Goal: Navigation & Orientation: Find specific page/section

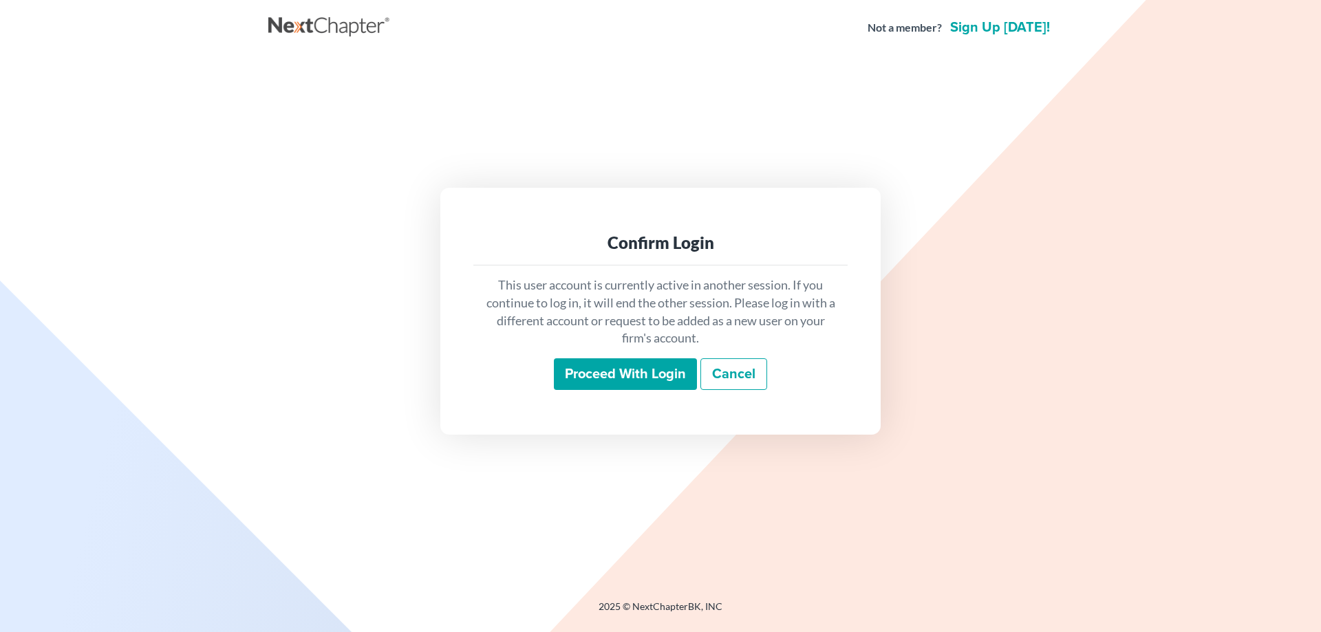
click at [625, 369] on input "Proceed with login" at bounding box center [625, 374] width 143 height 32
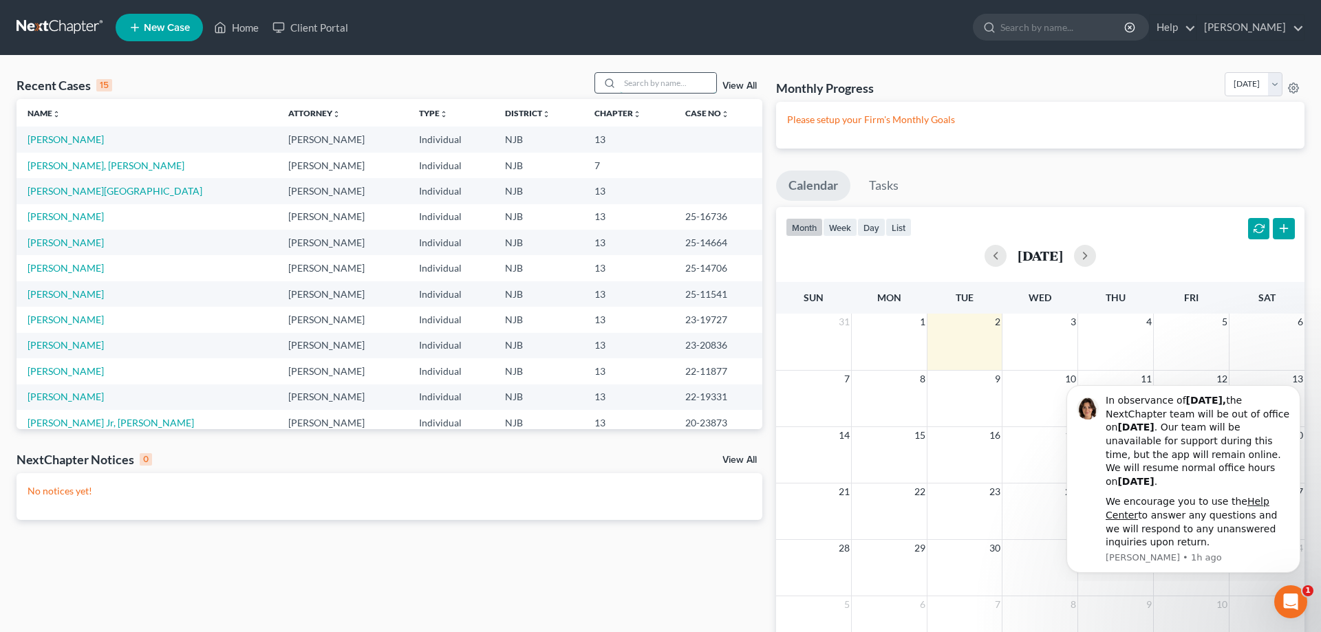
click at [626, 81] on input "search" at bounding box center [668, 83] width 96 height 20
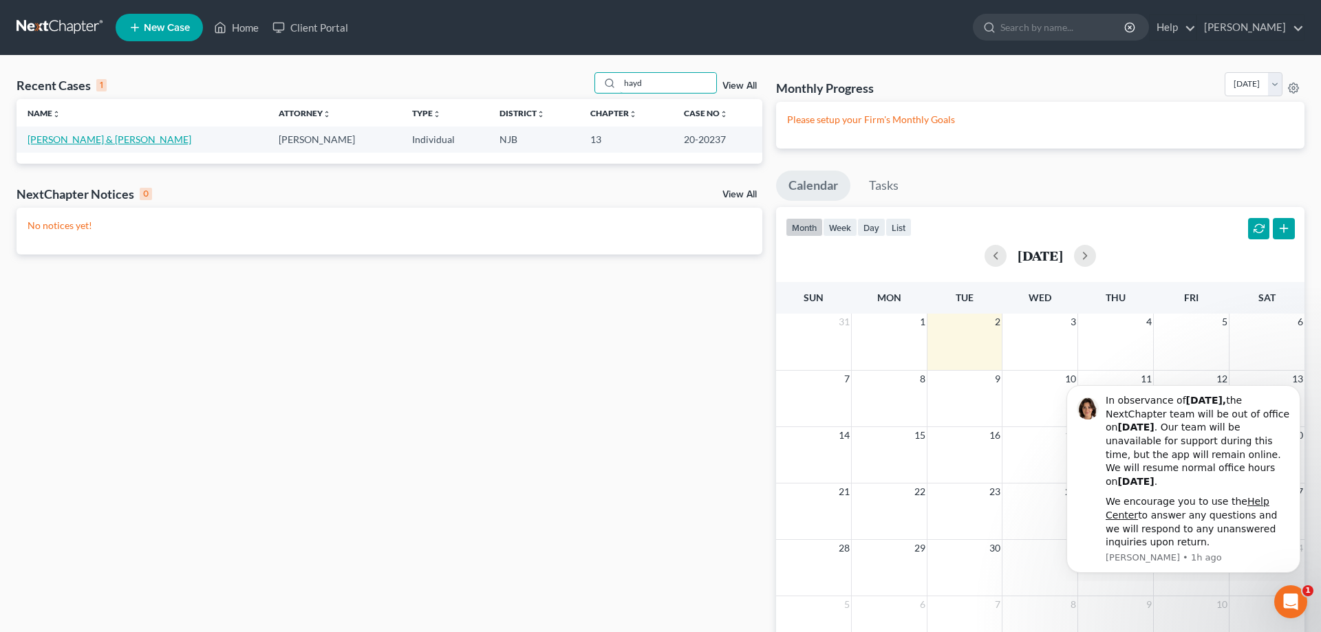
type input "hayd"
click at [87, 136] on link "[PERSON_NAME] & [PERSON_NAME]" at bounding box center [110, 139] width 164 height 12
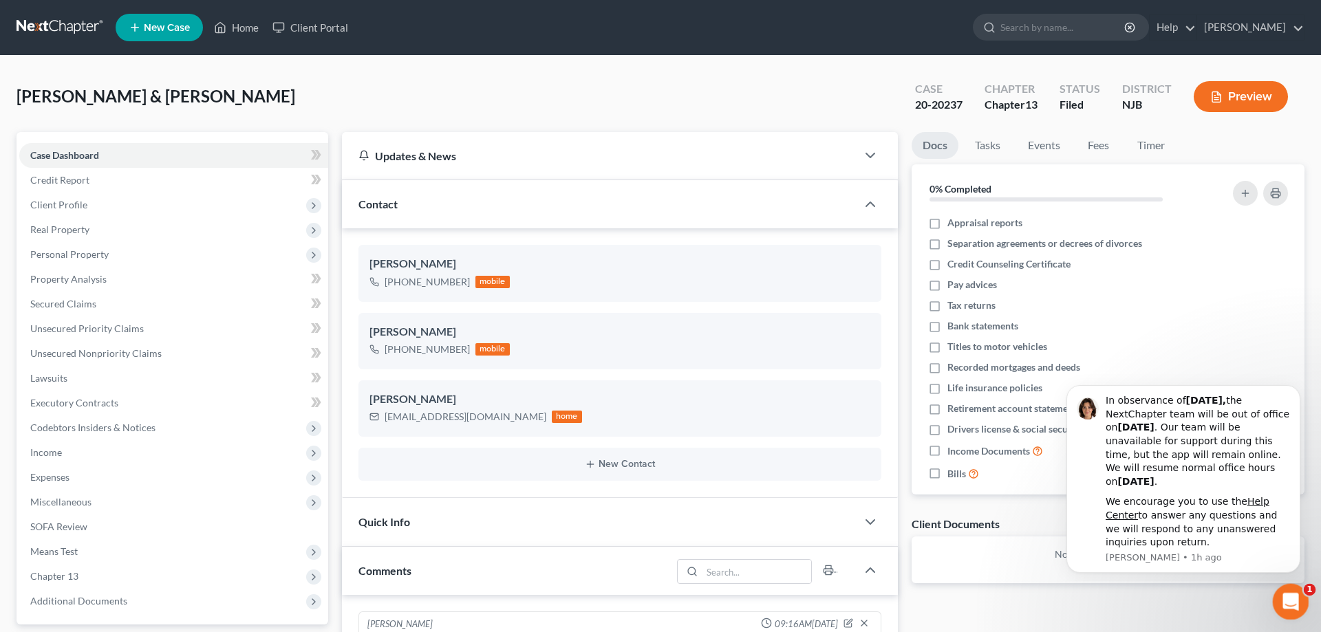
click at [1293, 596] on icon "Open Intercom Messenger" at bounding box center [1289, 600] width 23 height 23
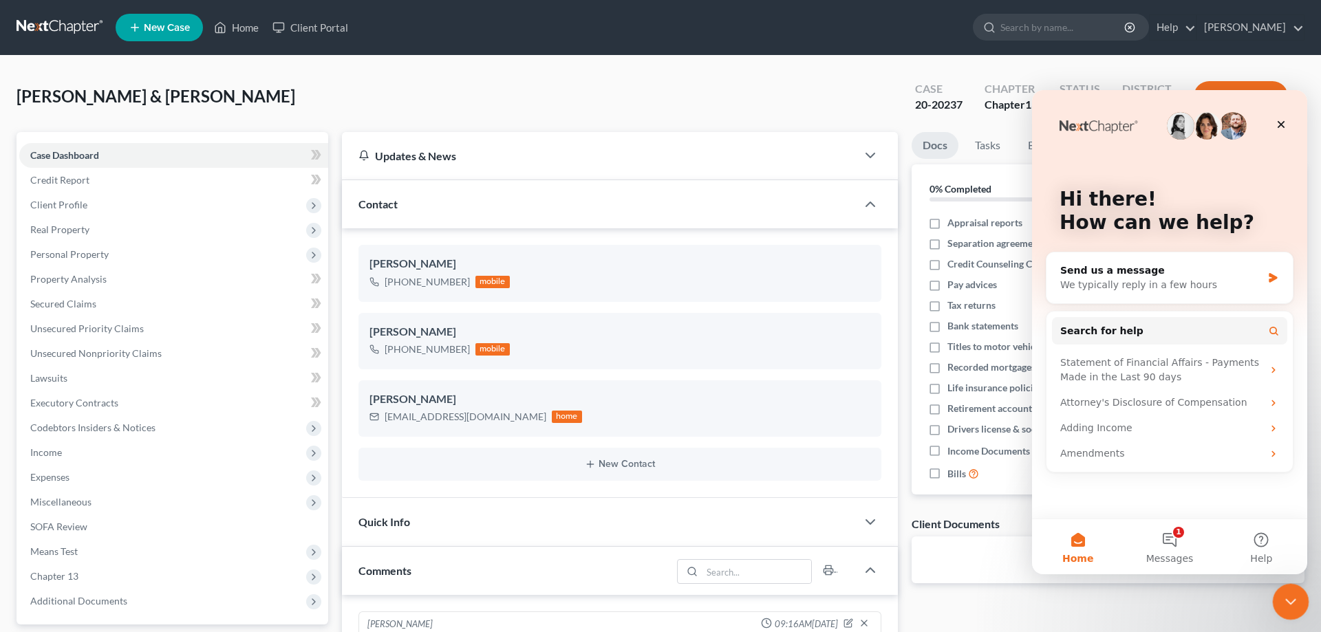
click at [1289, 599] on icon "Close Intercom Messenger" at bounding box center [1288, 600] width 17 height 17
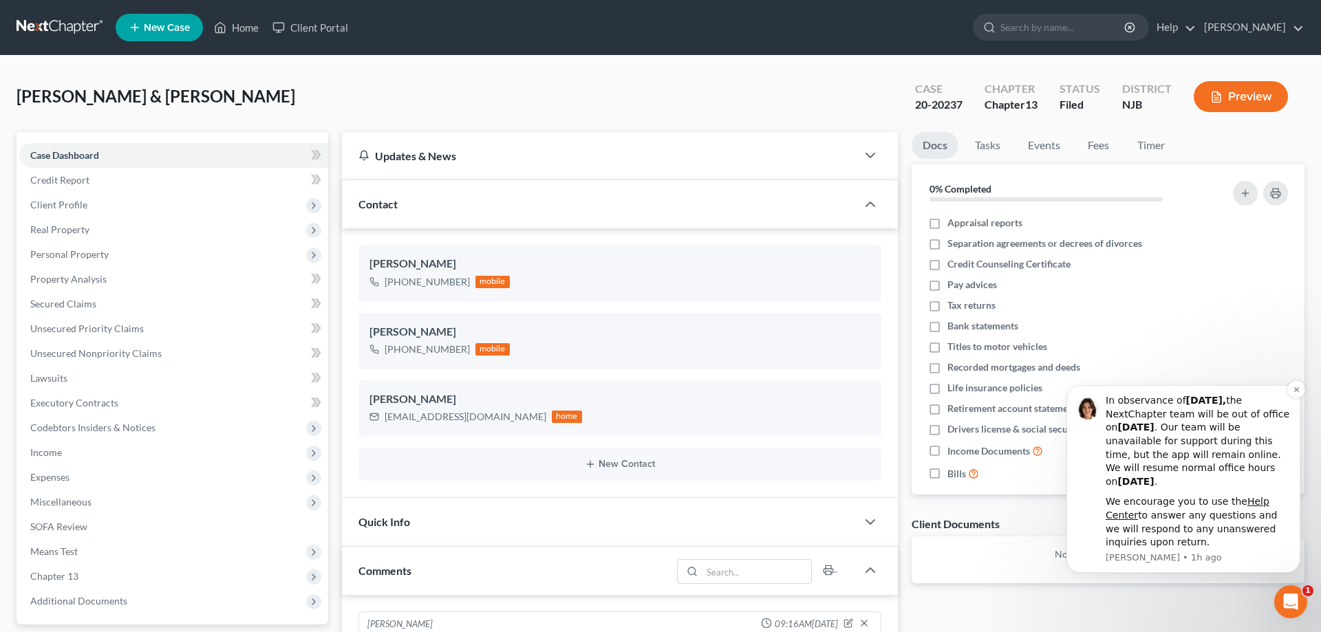
click at [1225, 477] on div "In observance of Labor Day, the NextChapter team will be out of office on Monda…" at bounding box center [1198, 441] width 184 height 94
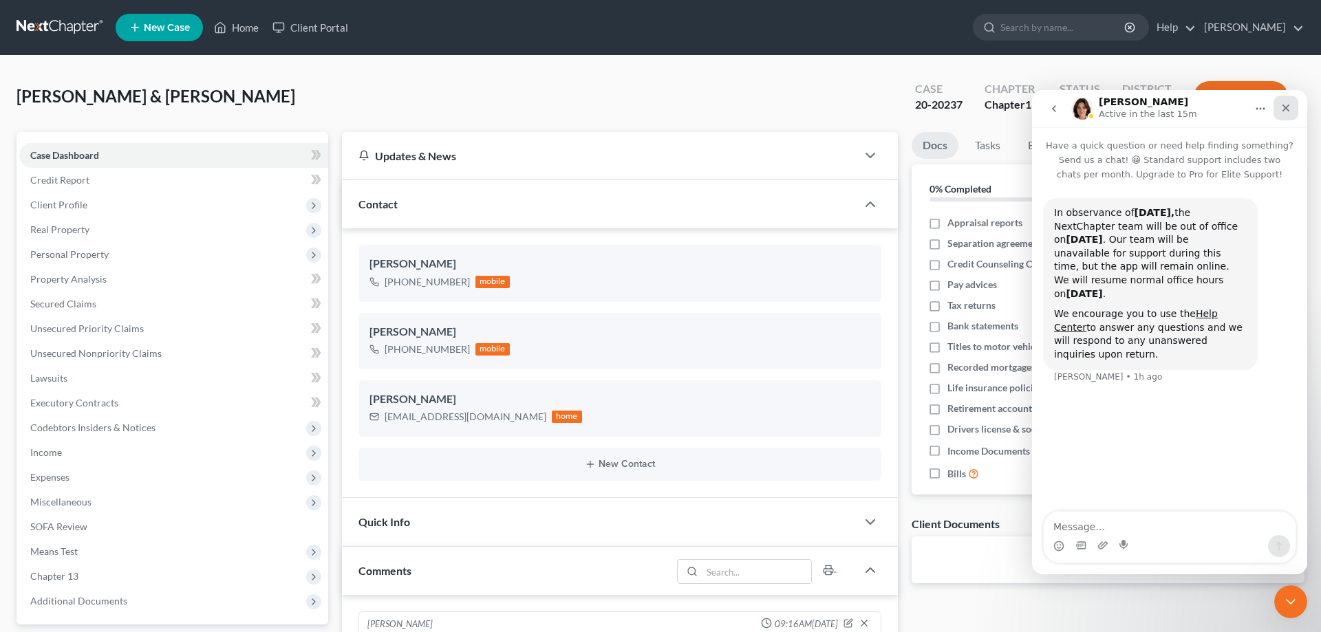
click at [1286, 99] on div "Close" at bounding box center [1285, 108] width 25 height 25
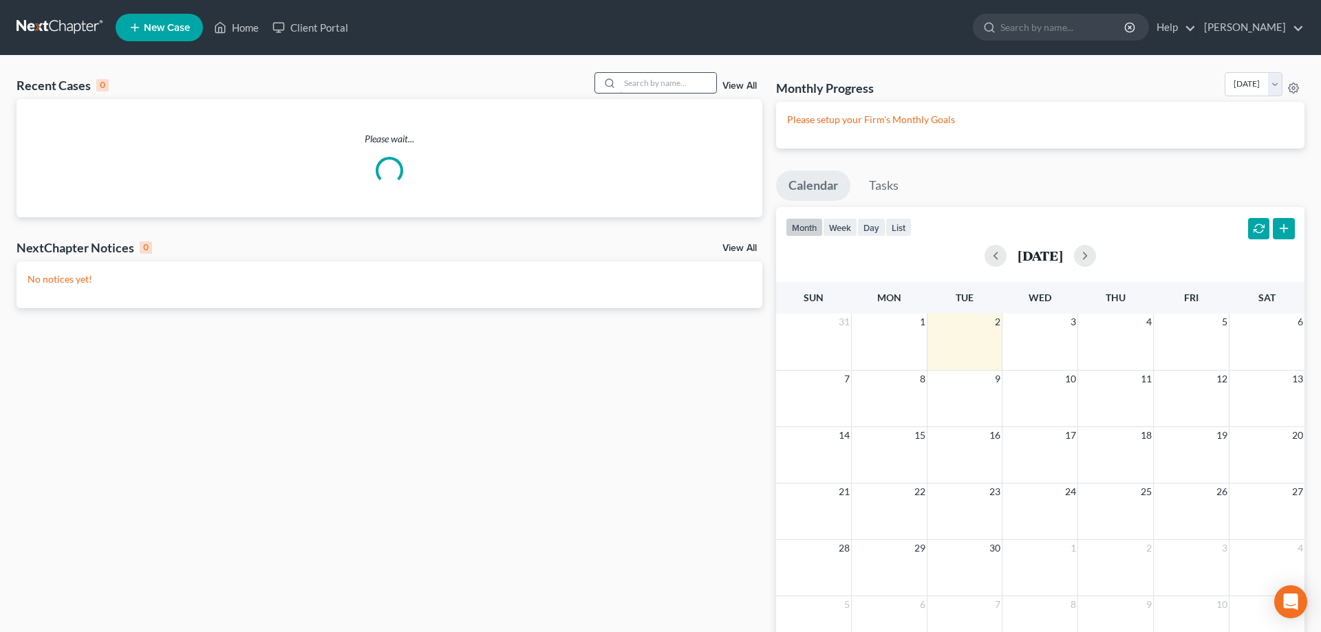
click at [620, 85] on input "search" at bounding box center [668, 83] width 96 height 20
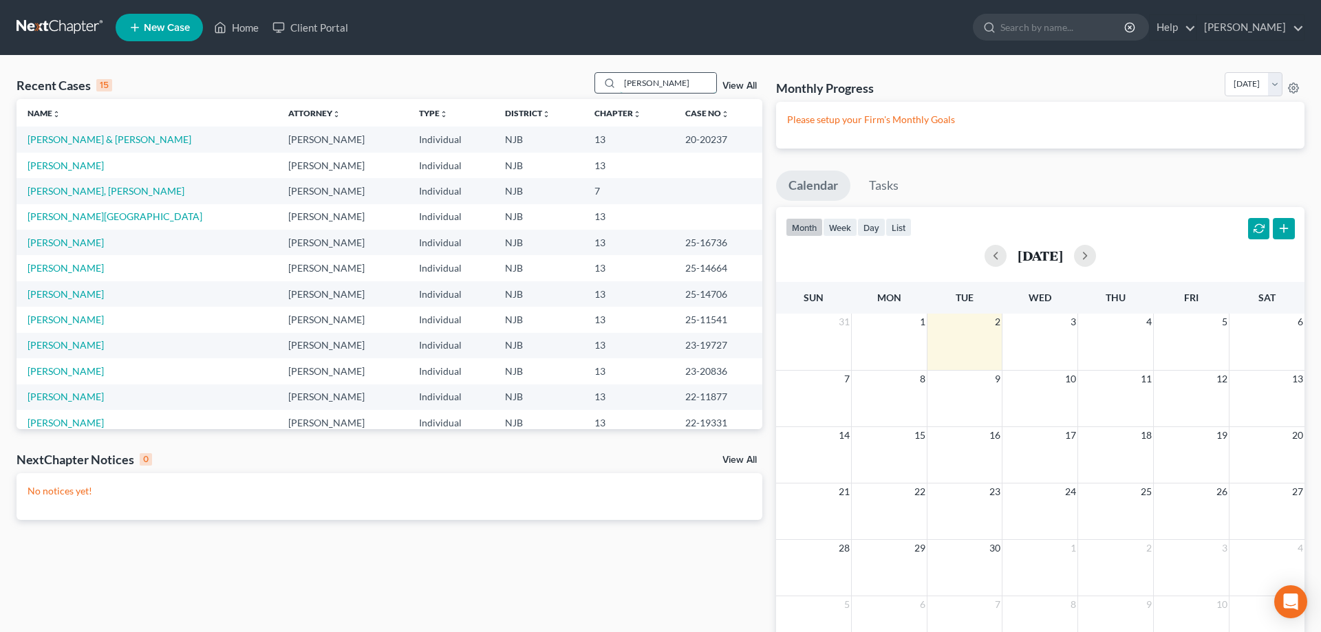
type input "[PERSON_NAME]"
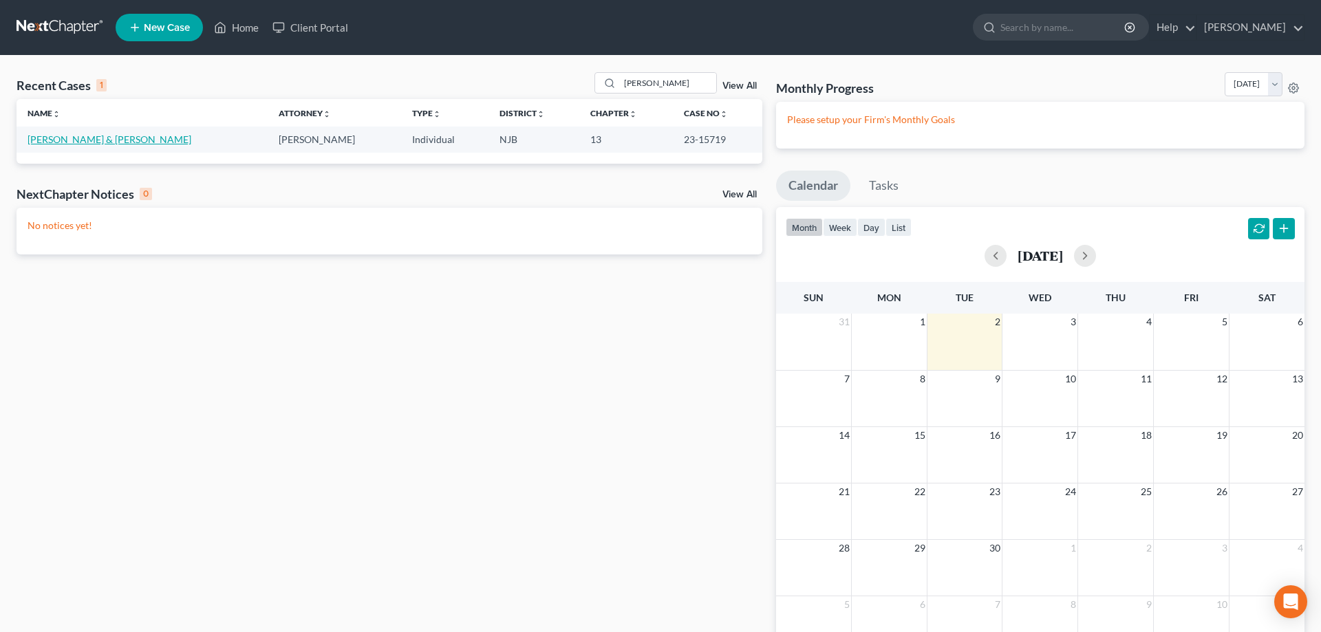
click at [87, 139] on link "[PERSON_NAME] & [PERSON_NAME]" at bounding box center [110, 139] width 164 height 12
